Goal: Transaction & Acquisition: Purchase product/service

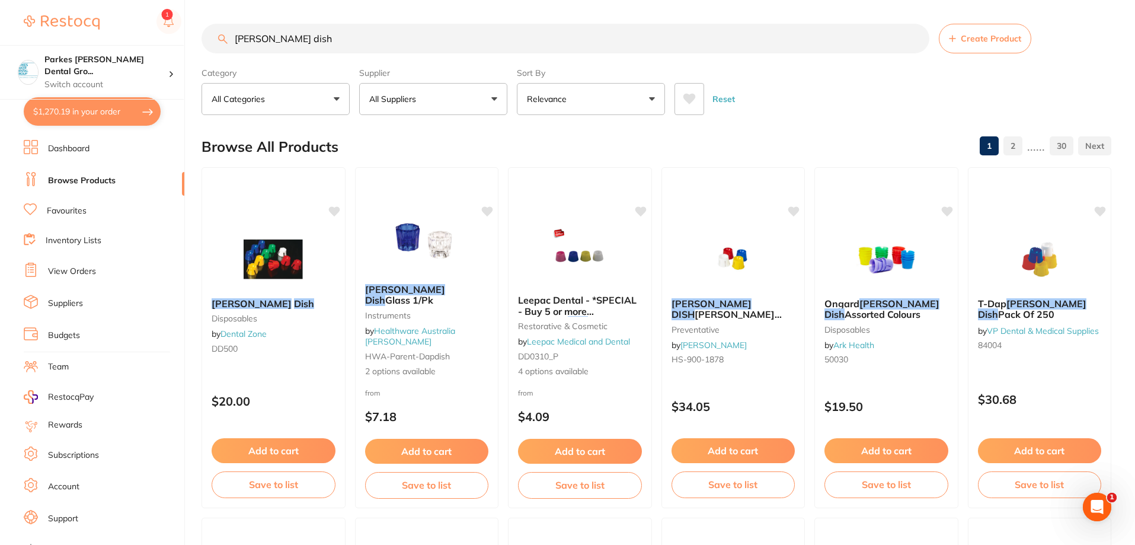
scroll to position [203, 0]
click at [851, 96] on div "Reset" at bounding box center [888, 93] width 427 height 41
drag, startPoint x: 343, startPoint y: 36, endPoint x: 108, endPoint y: 39, distance: 234.1
click at [108, 39] on div "$1,270.19 Parkes [PERSON_NAME] Dental Gro... Switch account Parkes [PERSON_NAME…" at bounding box center [567, 272] width 1135 height 545
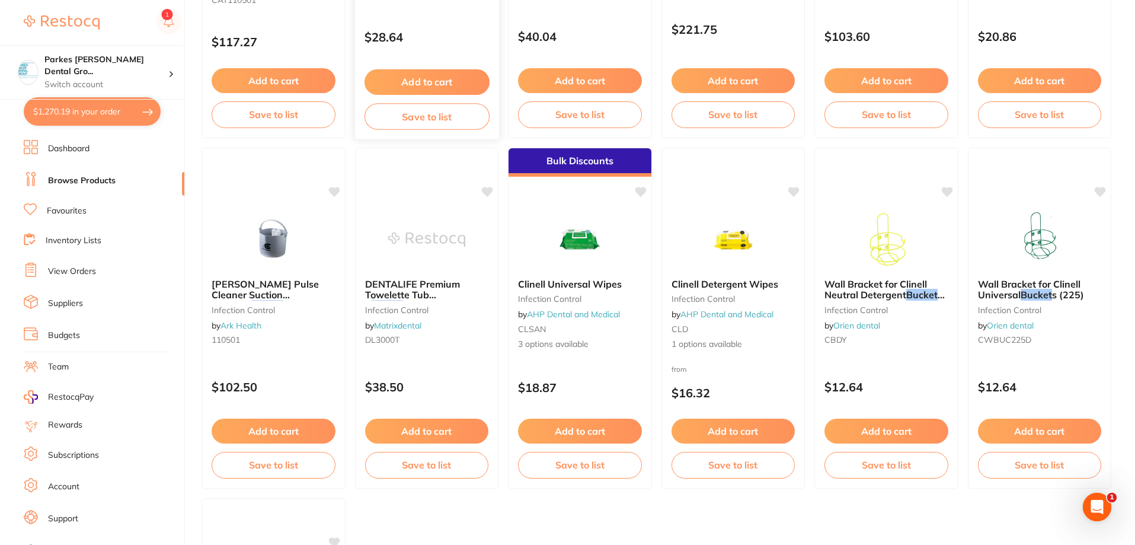
scroll to position [0, 0]
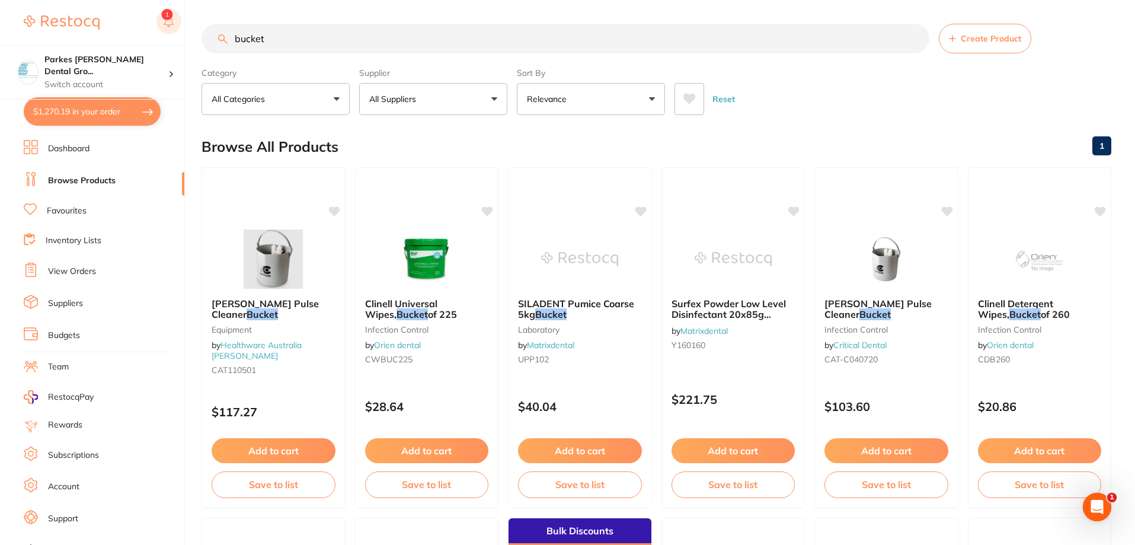
drag, startPoint x: 347, startPoint y: 34, endPoint x: 167, endPoint y: 32, distance: 180.2
click at [167, 32] on div "$1,270.19 Parkes [PERSON_NAME] Dental Gro... Switch account Parkes [PERSON_NAME…" at bounding box center [567, 272] width 1135 height 545
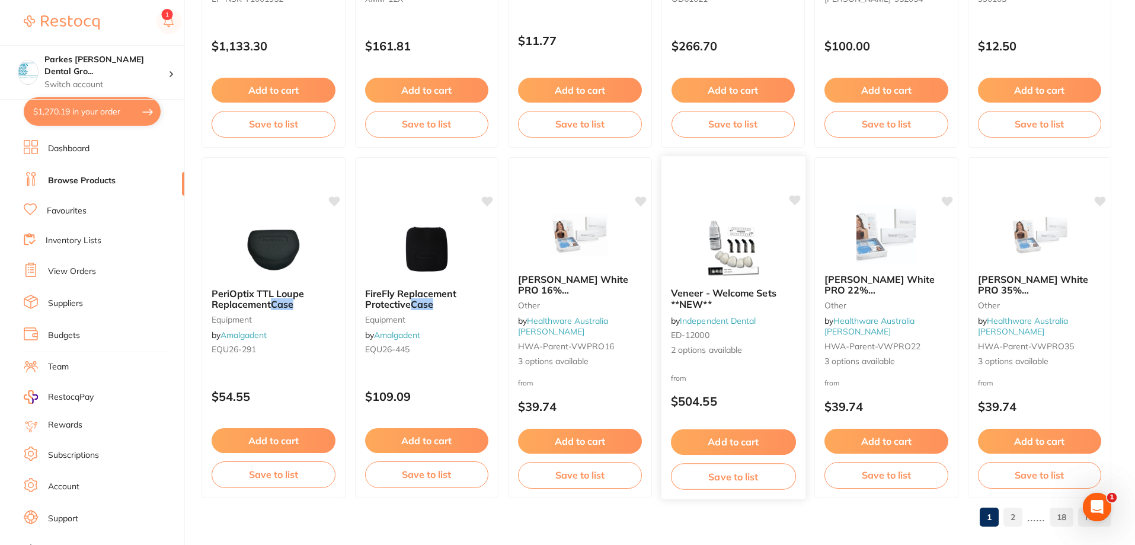
scroll to position [2827, 0]
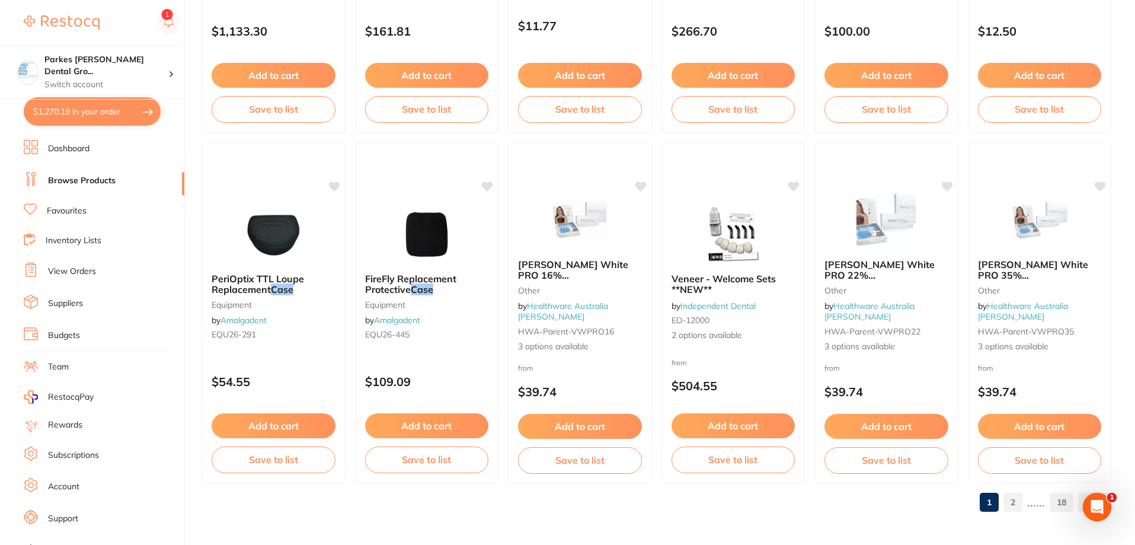
click at [1018, 497] on link "2" at bounding box center [1012, 502] width 19 height 24
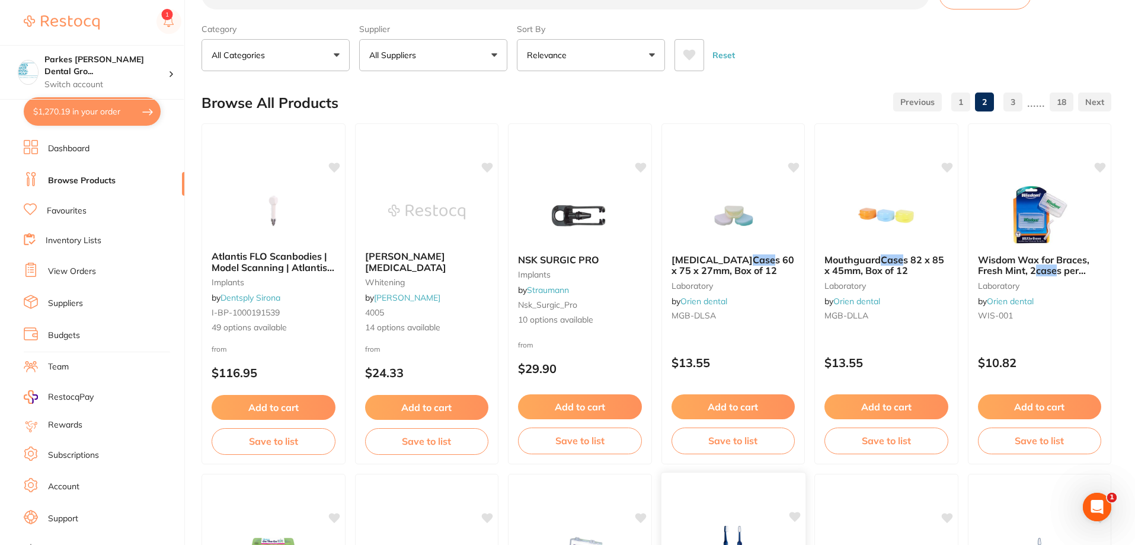
scroll to position [0, 0]
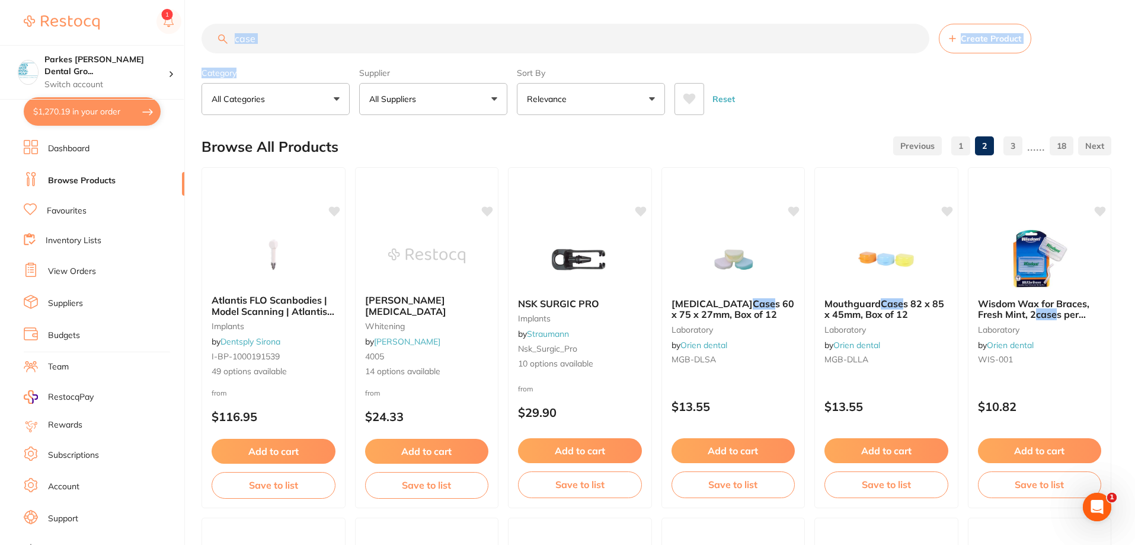
drag, startPoint x: 321, startPoint y: 55, endPoint x: 235, endPoint y: 50, distance: 86.7
click at [235, 50] on section "case Create Product Category All Categories All Categories 3D Printing anaesthe…" at bounding box center [657, 69] width 910 height 91
click at [287, 38] on input "case" at bounding box center [566, 39] width 728 height 30
type input "c"
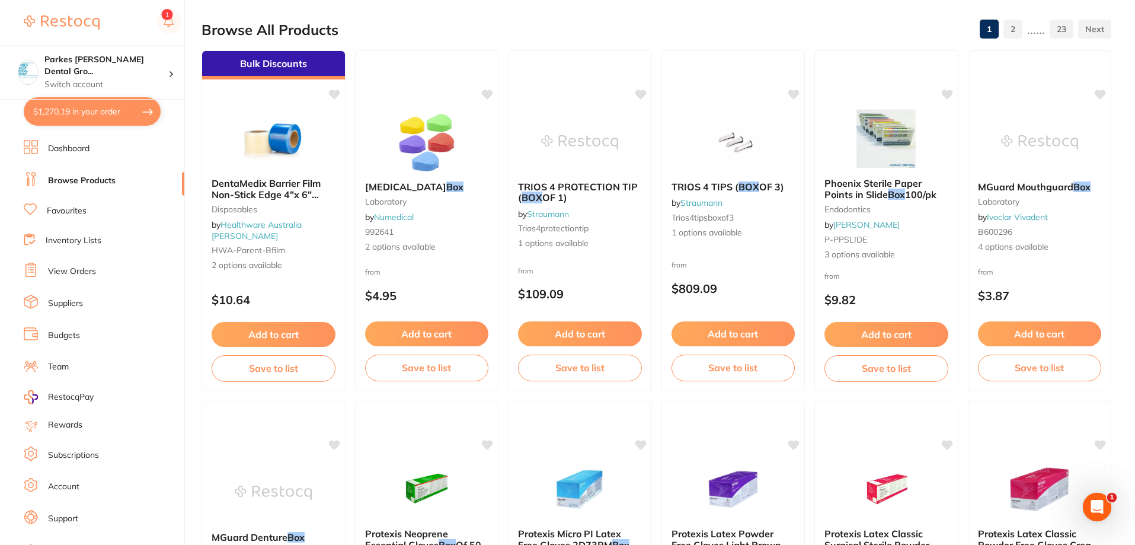
scroll to position [0, 0]
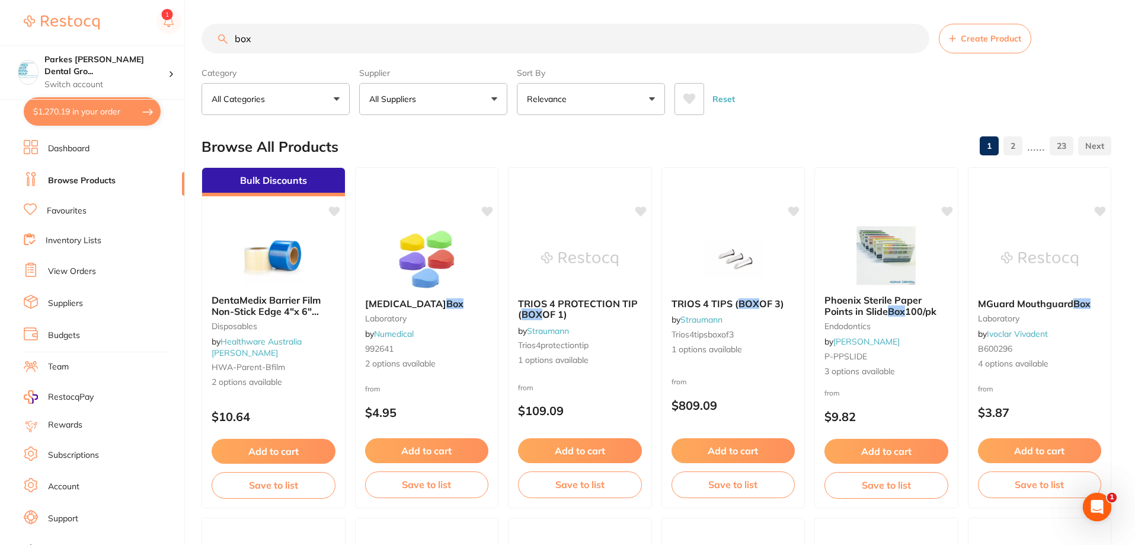
drag, startPoint x: 311, startPoint y: 34, endPoint x: 140, endPoint y: 11, distance: 172.2
click at [175, 31] on div "$1,270.19 Parkes [PERSON_NAME] Dental Gro... Switch account Parkes [PERSON_NAME…" at bounding box center [567, 272] width 1135 height 545
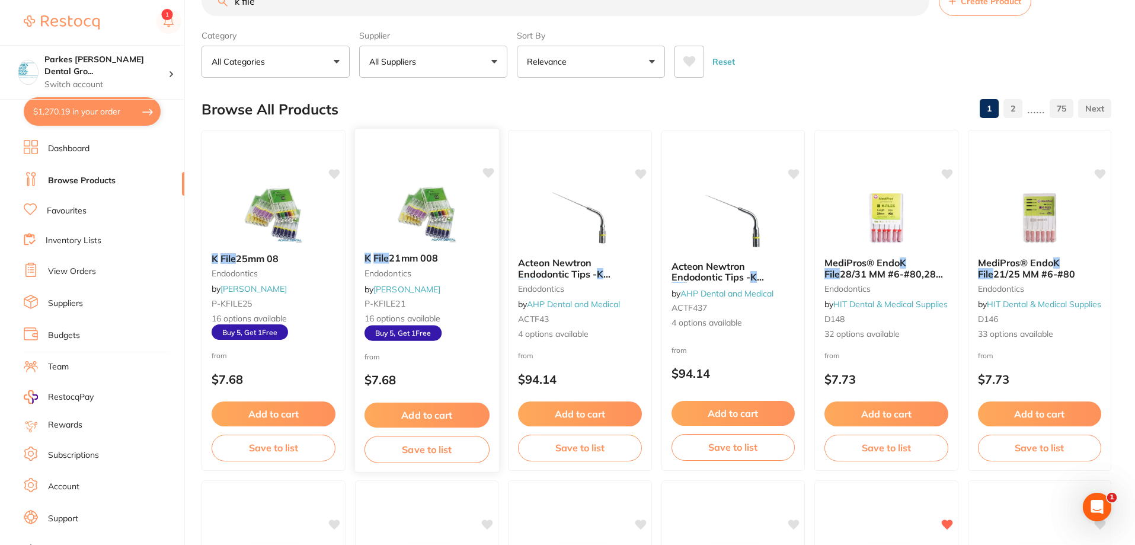
scroll to position [296, 0]
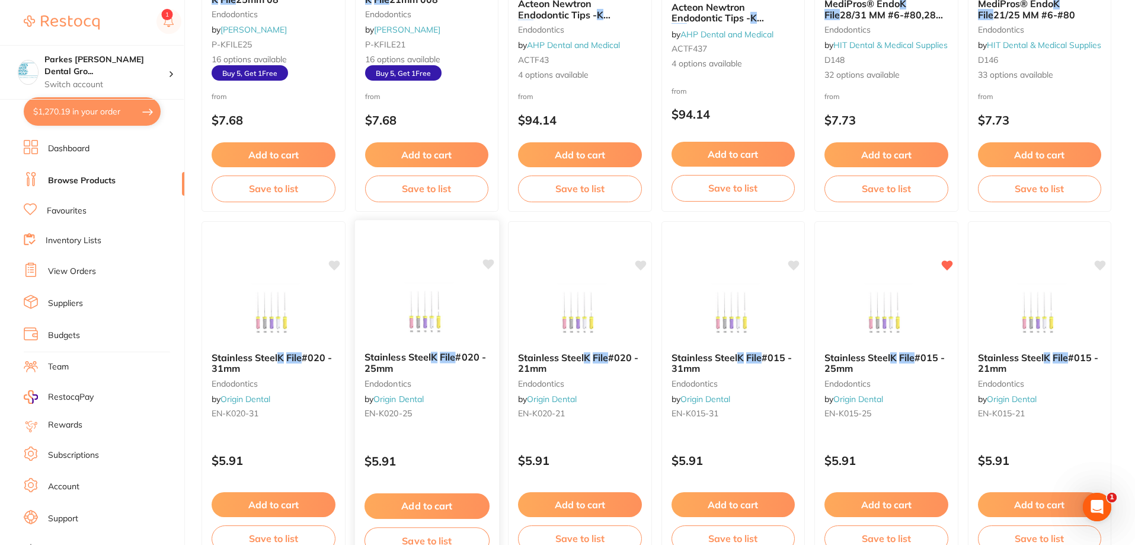
type input "k file"
click at [453, 414] on small "EN-K020-25" at bounding box center [426, 412] width 125 height 9
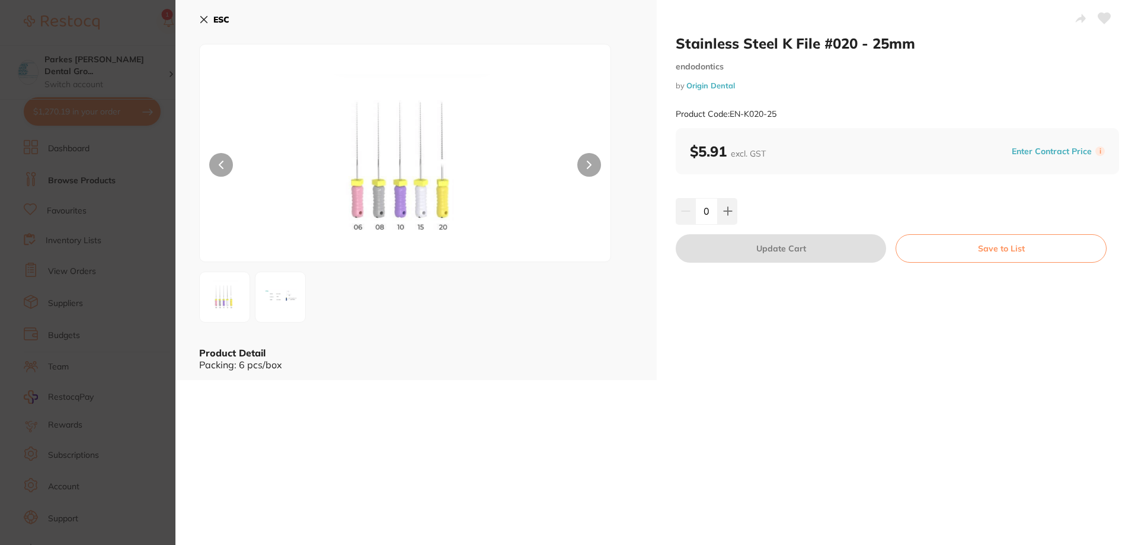
click at [210, 22] on button "ESC" at bounding box center [214, 19] width 30 height 20
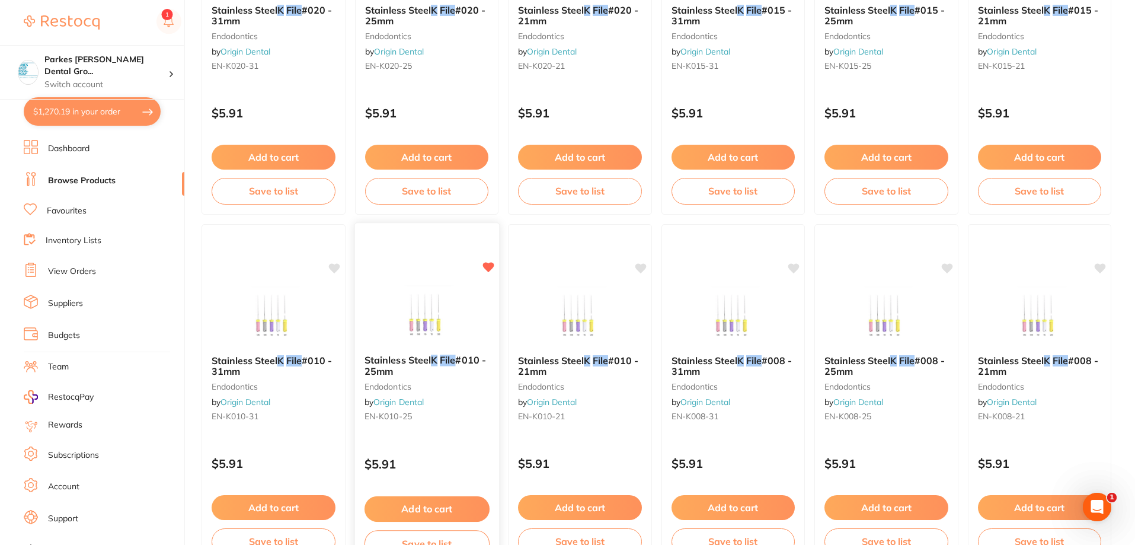
scroll to position [711, 0]
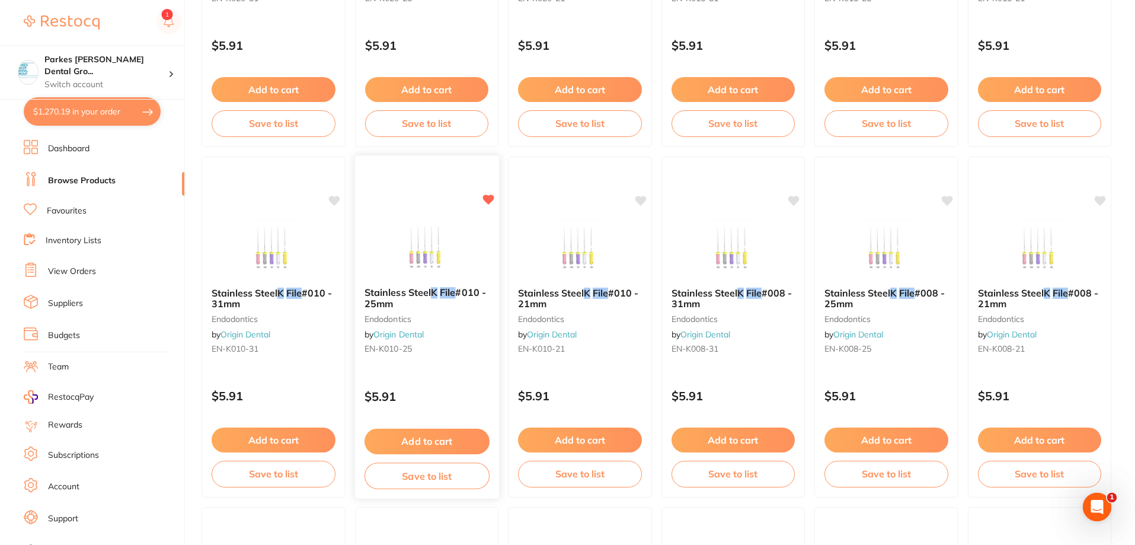
click at [445, 442] on button "Add to cart" at bounding box center [426, 441] width 125 height 25
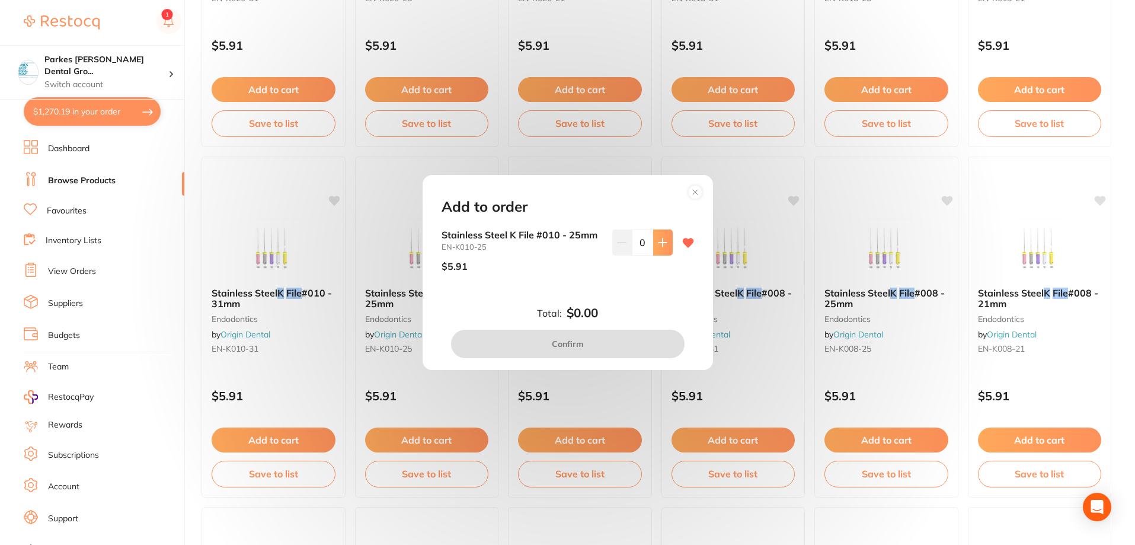
click at [663, 248] on button at bounding box center [663, 242] width 20 height 26
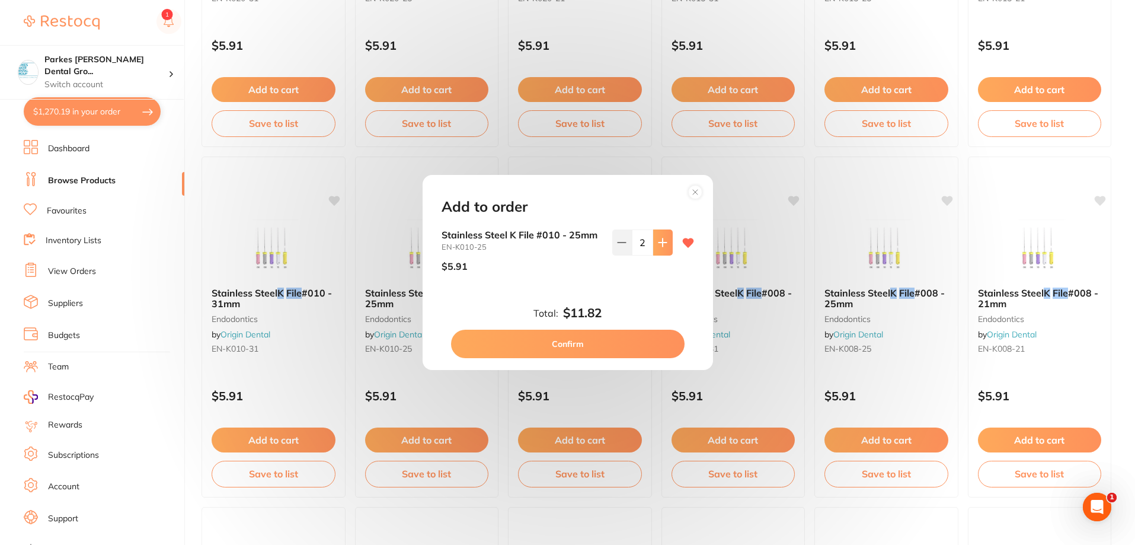
click at [663, 248] on button at bounding box center [663, 242] width 20 height 26
type input "4"
click at [610, 335] on button "Confirm" at bounding box center [568, 344] width 234 height 28
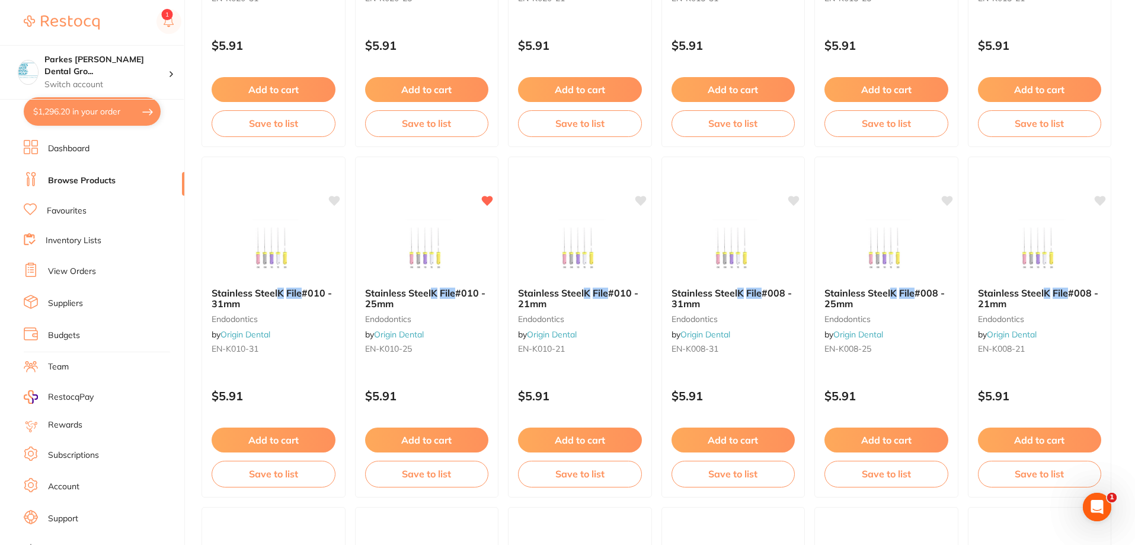
checkbox input "false"
click at [881, 437] on button "Add to cart" at bounding box center [886, 441] width 125 height 25
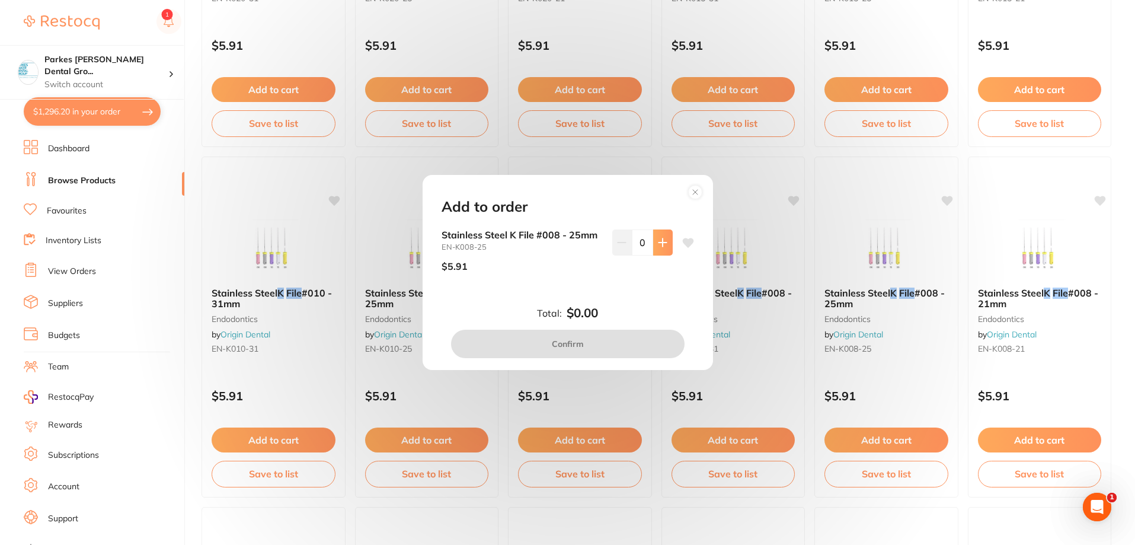
click at [664, 244] on button at bounding box center [663, 242] width 20 height 26
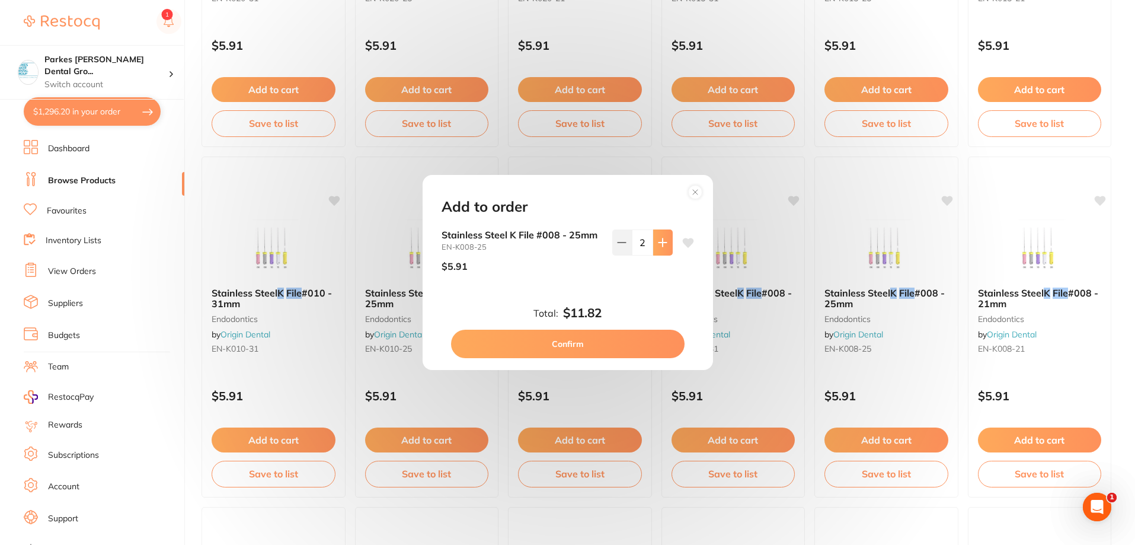
click at [664, 244] on button at bounding box center [663, 242] width 20 height 26
type input "4"
click at [622, 337] on button "Confirm" at bounding box center [568, 344] width 234 height 28
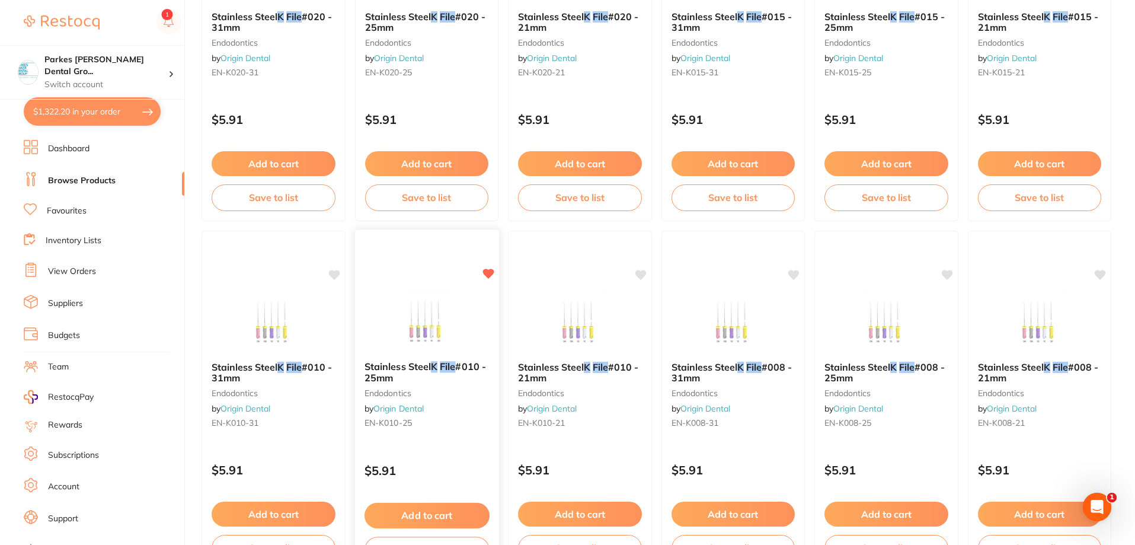
scroll to position [415, 0]
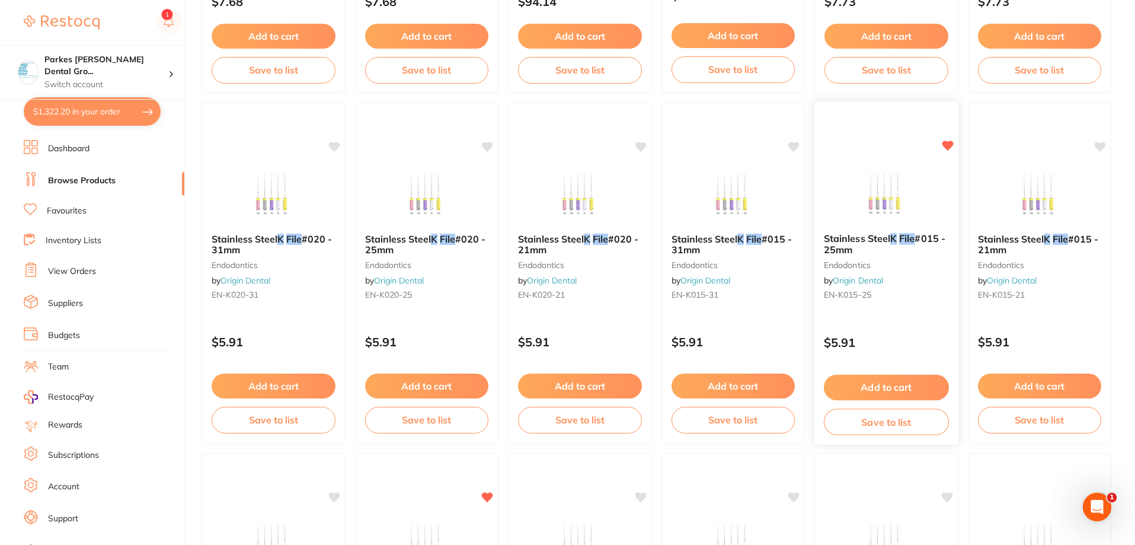
click at [892, 381] on button "Add to cart" at bounding box center [886, 387] width 125 height 25
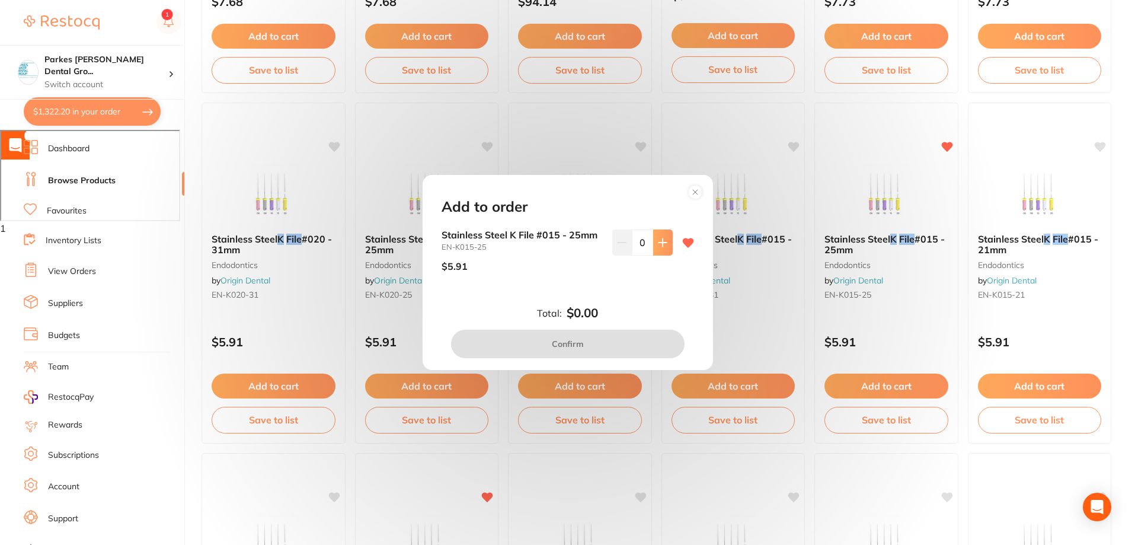
click at [661, 248] on button at bounding box center [663, 242] width 20 height 26
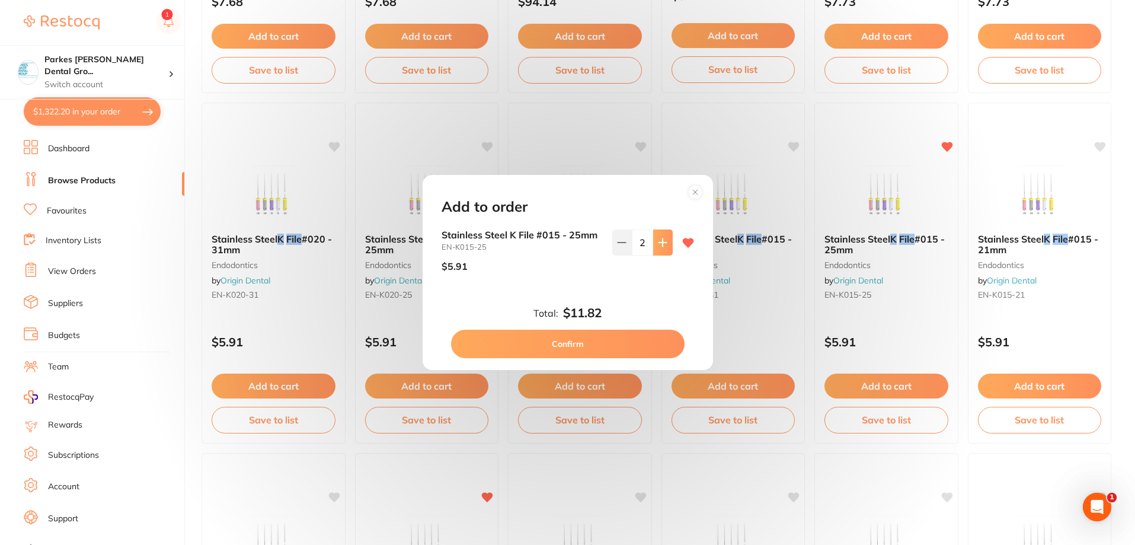
scroll to position [0, 0]
click at [661, 248] on button at bounding box center [663, 242] width 20 height 26
click at [618, 245] on icon at bounding box center [621, 242] width 9 height 9
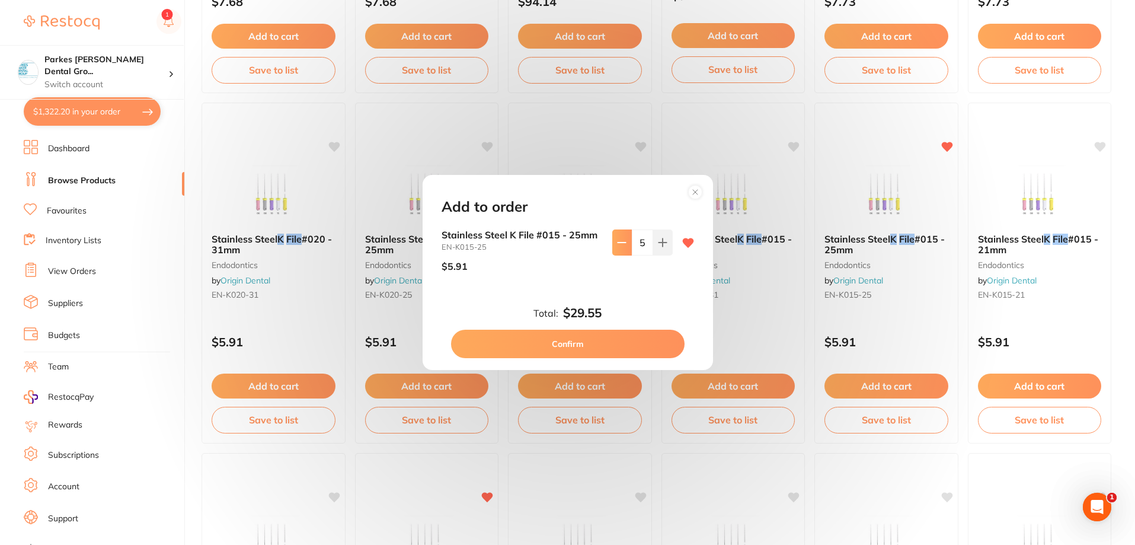
type input "4"
click at [612, 338] on button "Confirm" at bounding box center [568, 344] width 234 height 28
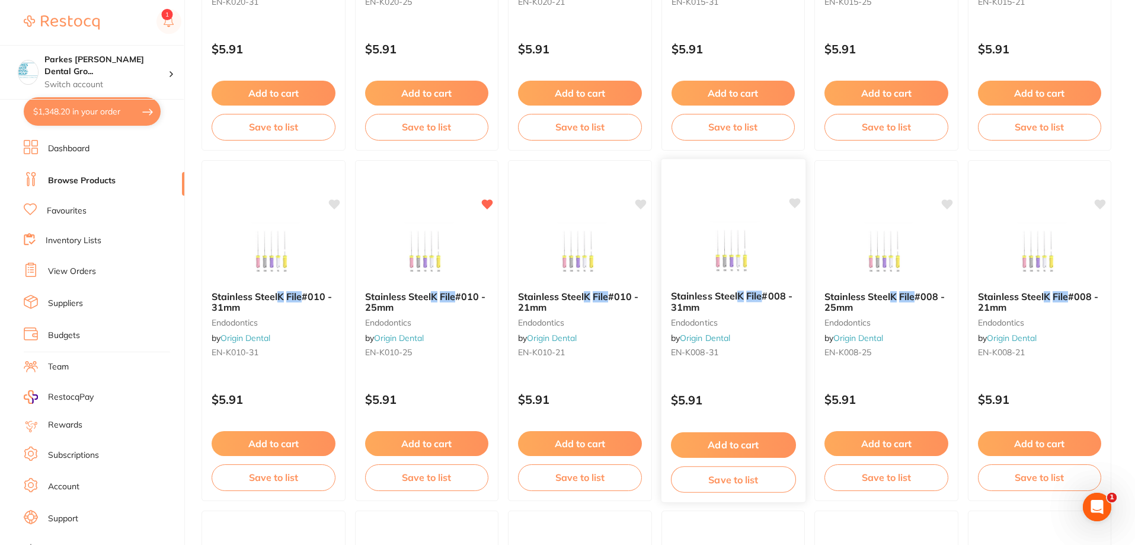
scroll to position [711, 0]
